Goal: Find contact information: Find contact information

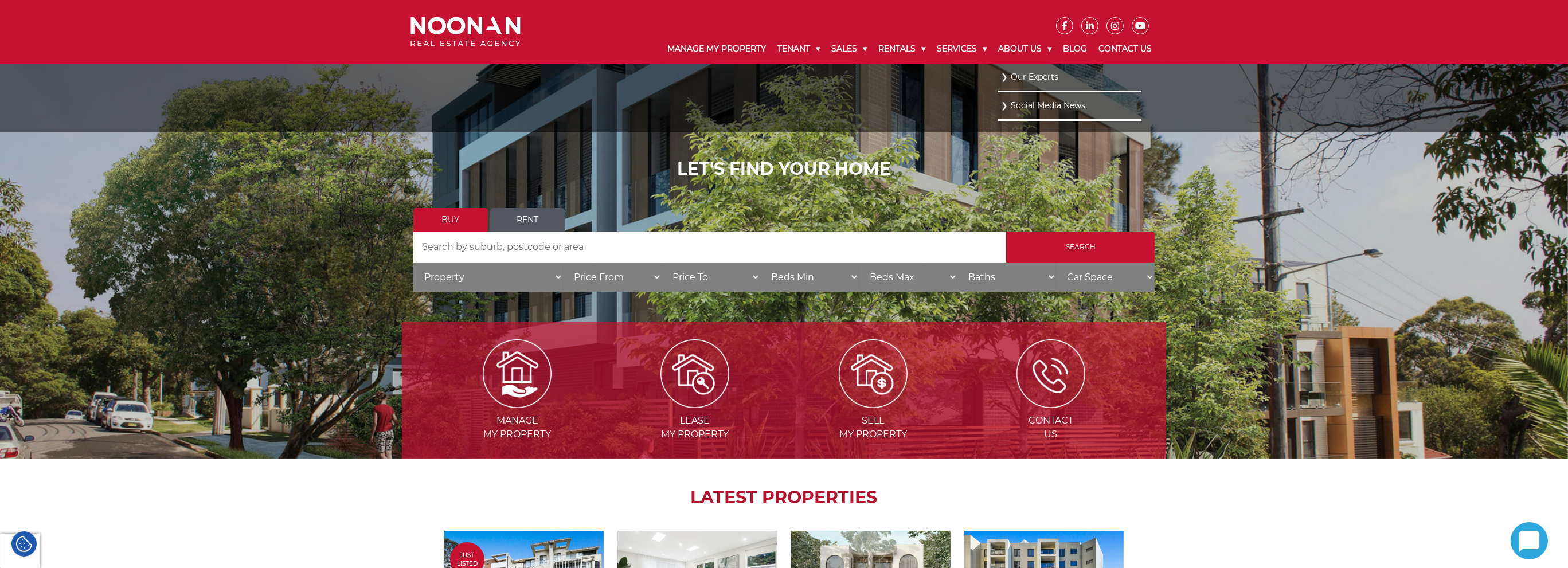
click at [1017, 75] on link "Our Experts" at bounding box center [1070, 77] width 137 height 15
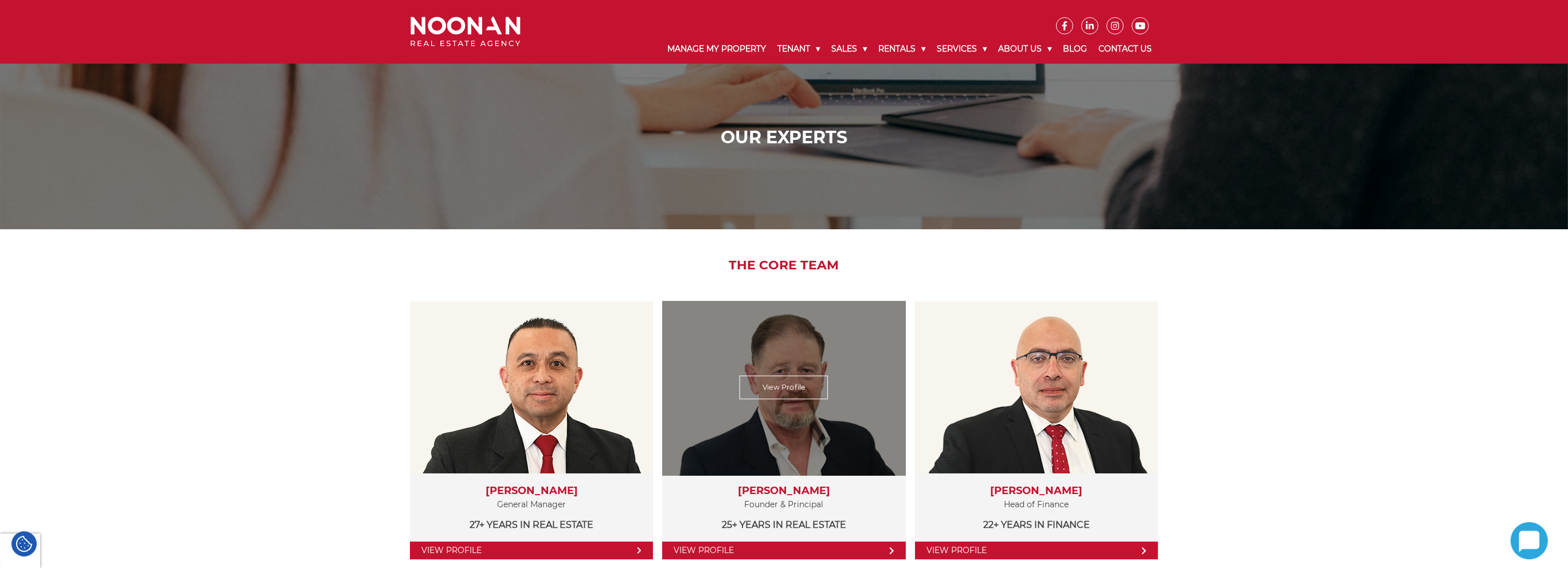
click at [765, 547] on link "View Profile" at bounding box center [784, 550] width 243 height 18
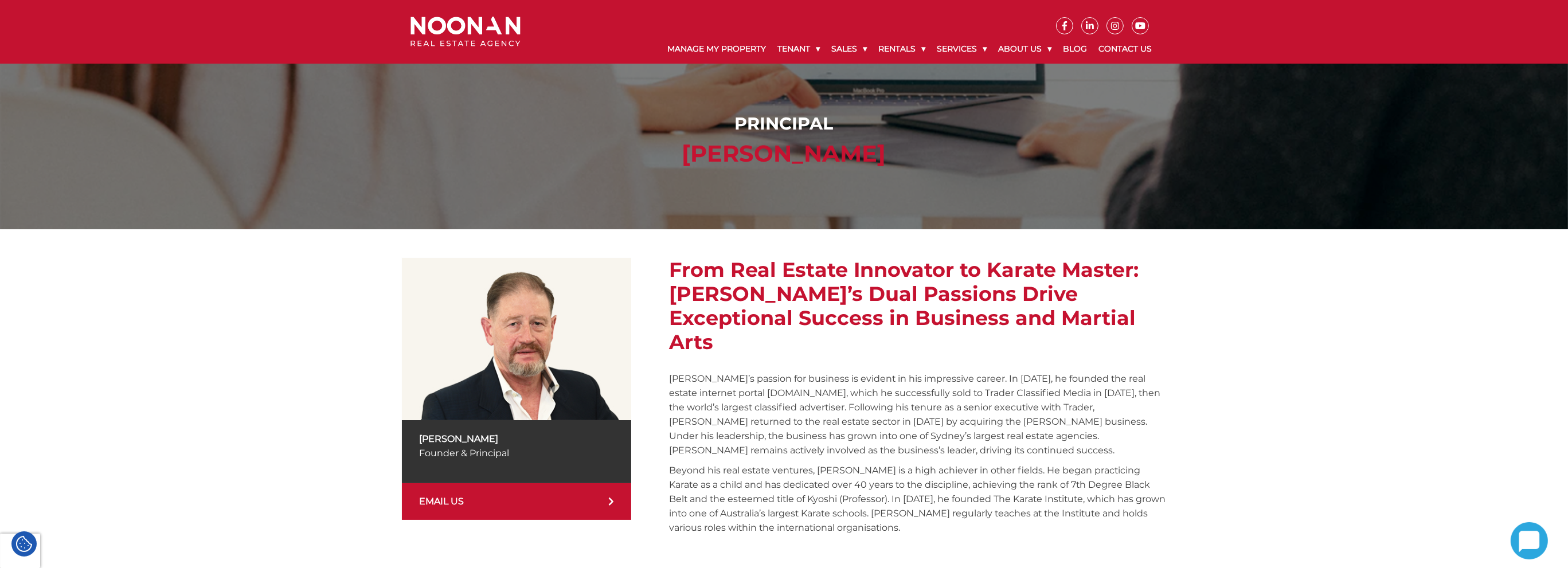
click at [591, 508] on link "EMAIL US" at bounding box center [516, 501] width 229 height 37
